Goal: Task Accomplishment & Management: Manage account settings

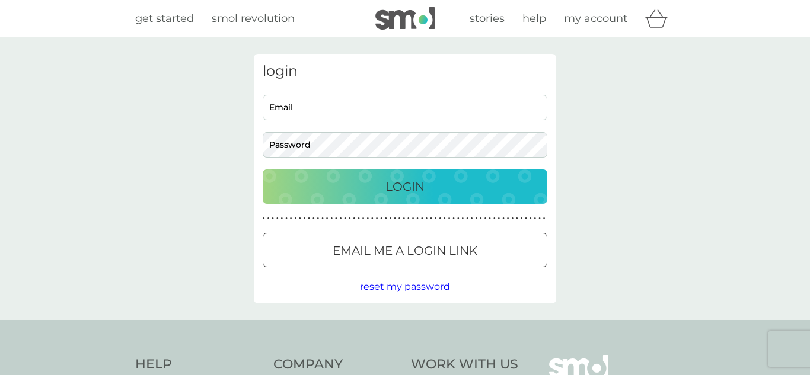
click at [332, 116] on input "Email" at bounding box center [405, 107] width 285 height 25
type input "juliegadsby@hotmail.com"
click at [516, 75] on h3 "login" at bounding box center [405, 71] width 285 height 17
click at [385, 184] on p "Login" at bounding box center [404, 186] width 39 height 19
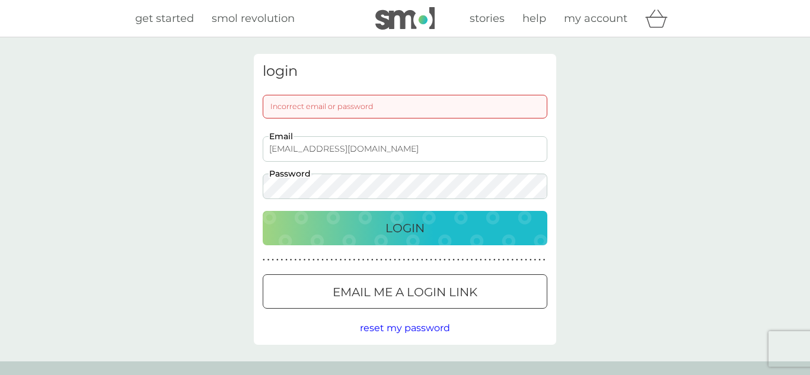
click at [352, 222] on div "Login" at bounding box center [405, 228] width 261 height 19
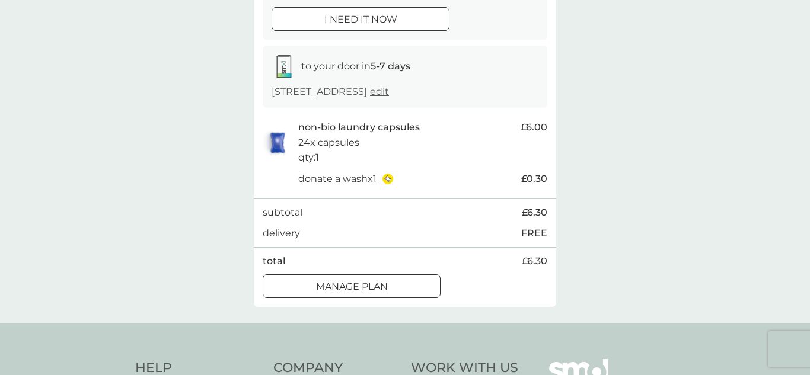
scroll to position [159, 0]
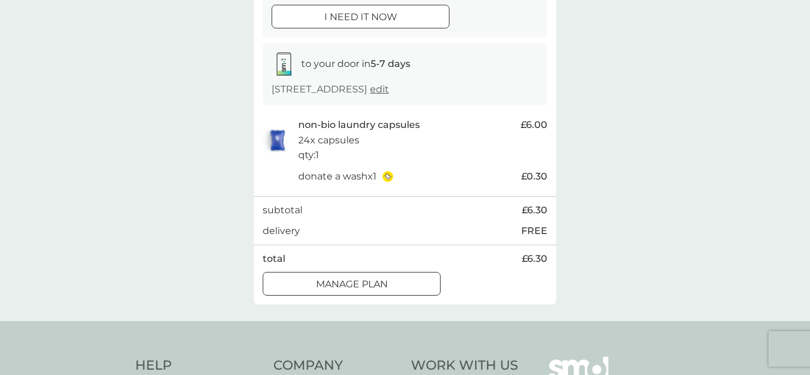
click at [419, 285] on div "Manage plan" at bounding box center [351, 284] width 177 height 15
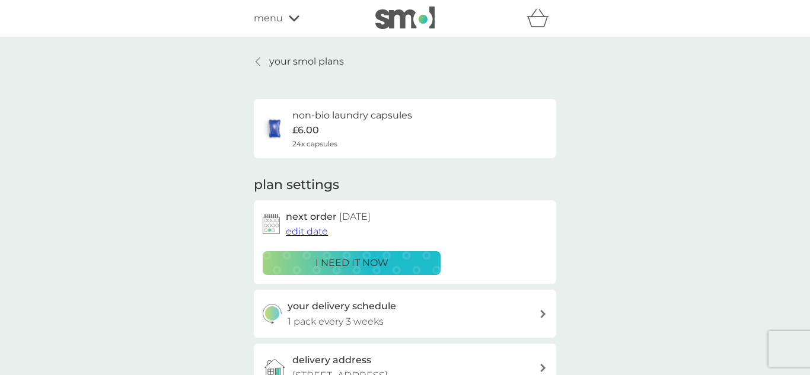
click at [320, 231] on span "edit date" at bounding box center [307, 231] width 42 height 11
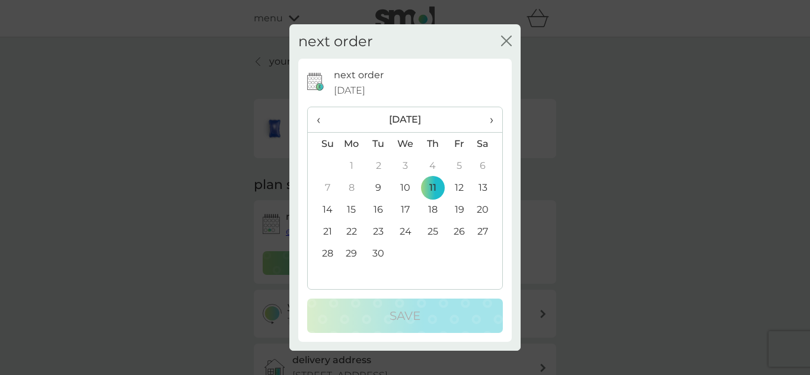
click at [432, 232] on td "25" at bounding box center [432, 232] width 27 height 22
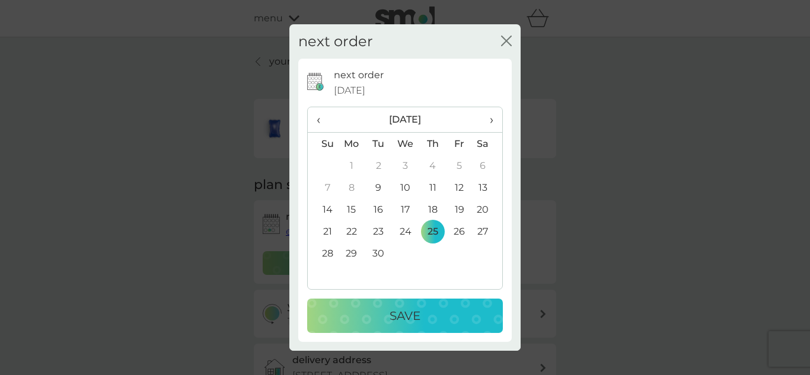
click at [432, 232] on td "25" at bounding box center [432, 232] width 27 height 22
click at [489, 117] on span "›" at bounding box center [487, 119] width 12 height 25
click at [430, 161] on td "2" at bounding box center [432, 166] width 27 height 22
click at [429, 308] on div "Save" at bounding box center [405, 316] width 172 height 19
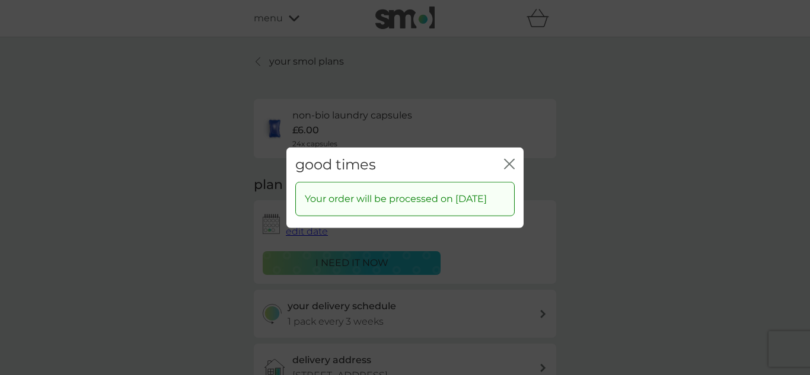
click at [511, 158] on icon "close" at bounding box center [509, 163] width 11 height 11
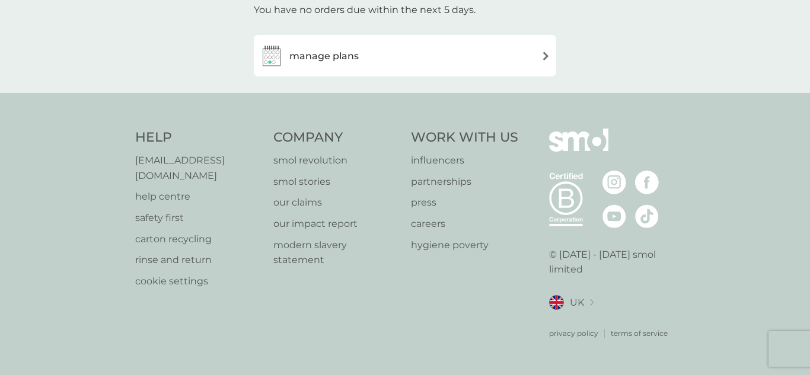
scroll to position [59, 0]
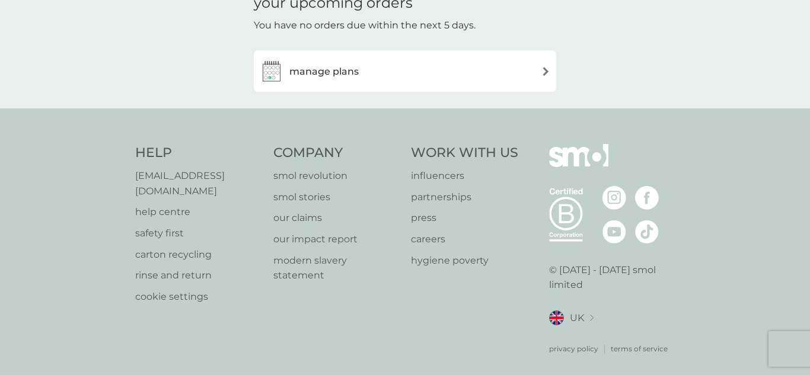
click at [541, 69] on img at bounding box center [545, 71] width 9 height 9
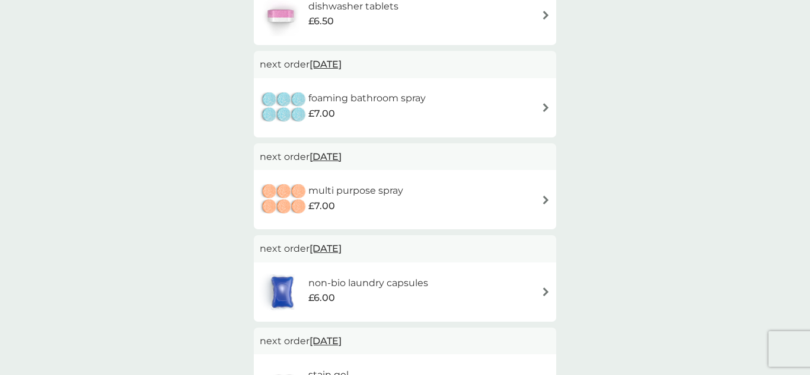
scroll to position [275, 0]
click at [339, 64] on span "[DATE]" at bounding box center [326, 66] width 32 height 23
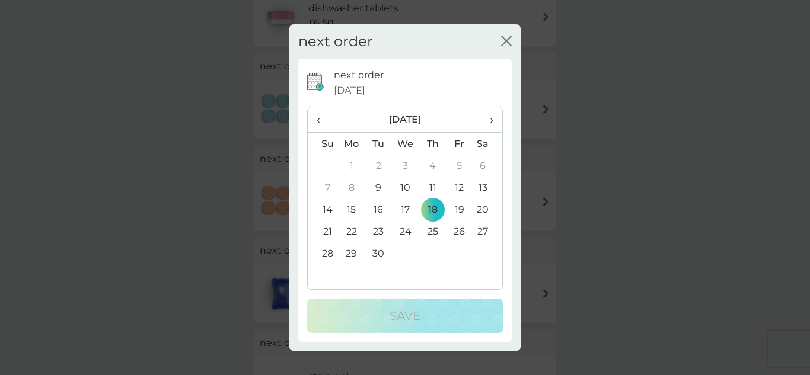
click at [494, 117] on th "›" at bounding box center [488, 119] width 30 height 25
click at [433, 164] on td "2" at bounding box center [432, 166] width 27 height 22
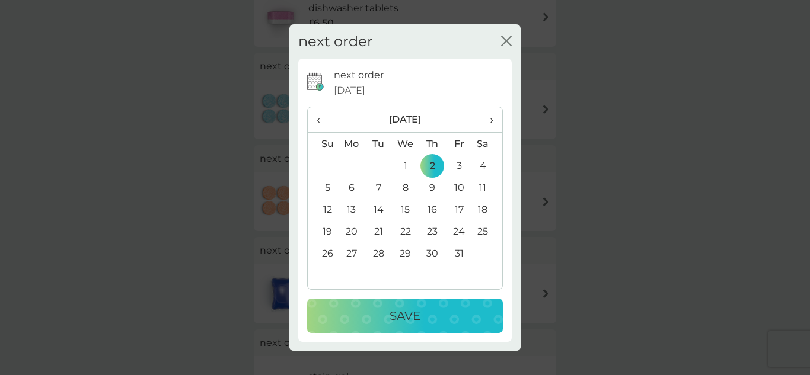
click at [427, 312] on div "Save" at bounding box center [405, 316] width 172 height 19
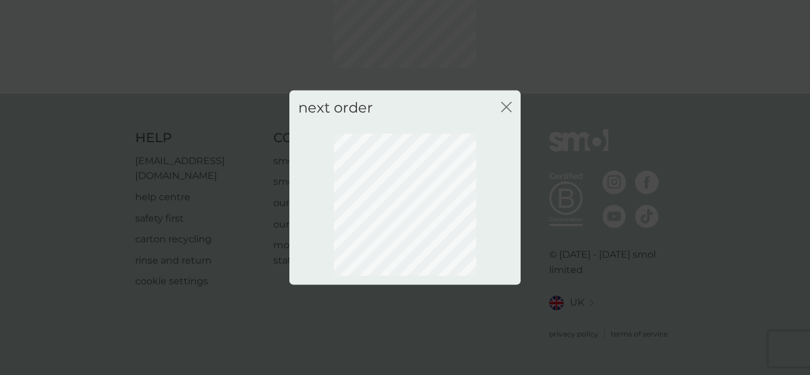
scroll to position [122, 0]
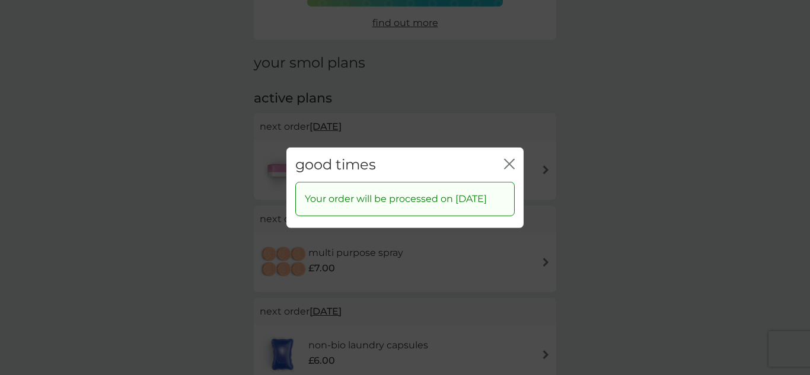
click at [511, 158] on icon "close" at bounding box center [509, 163] width 11 height 11
